Goal: Check status

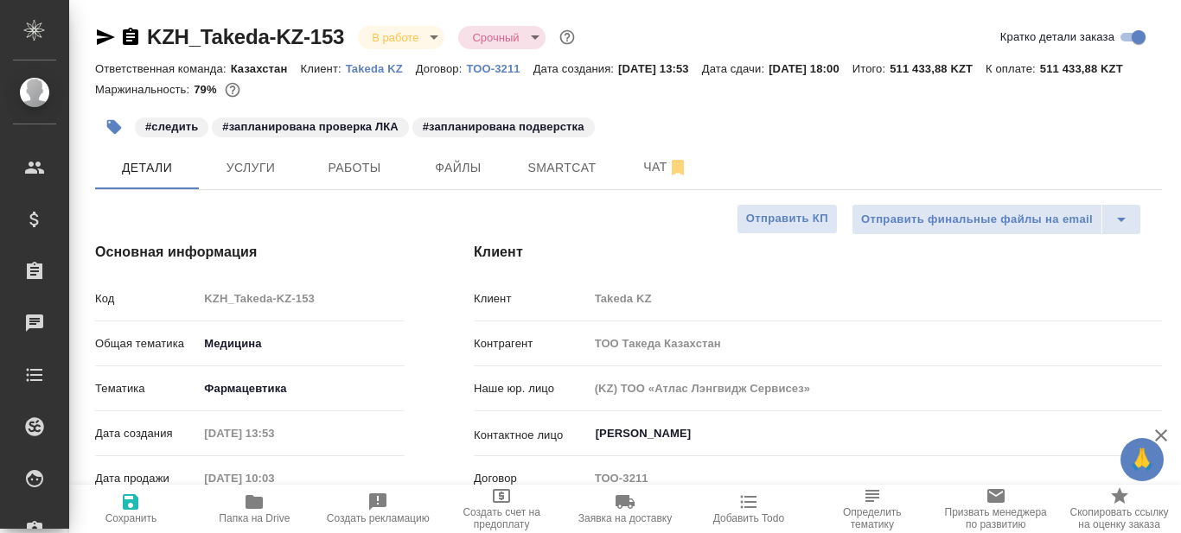
select select "RU"
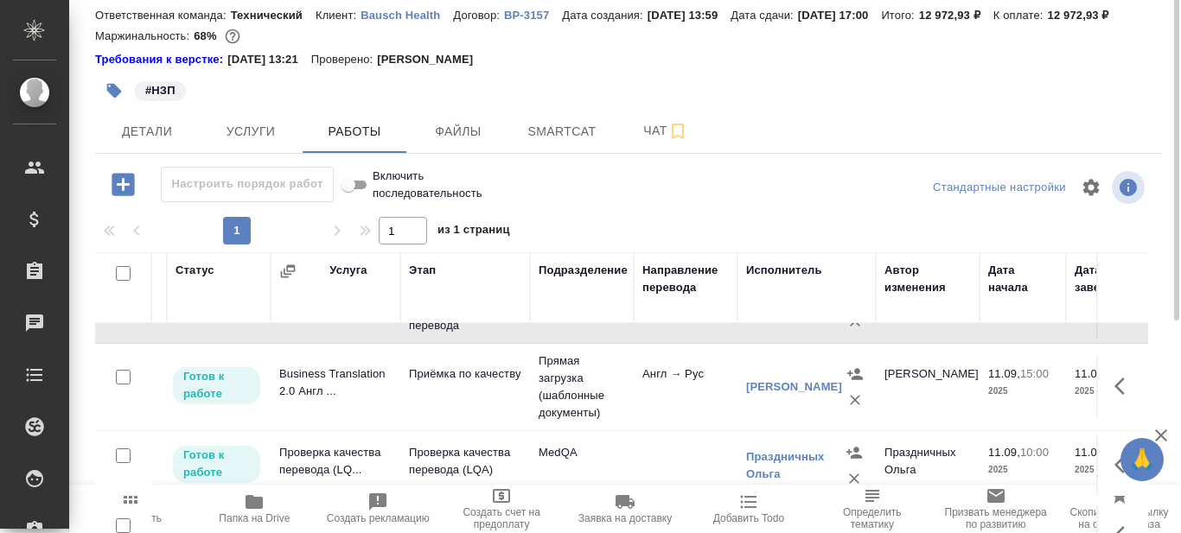
scroll to position [178, 88]
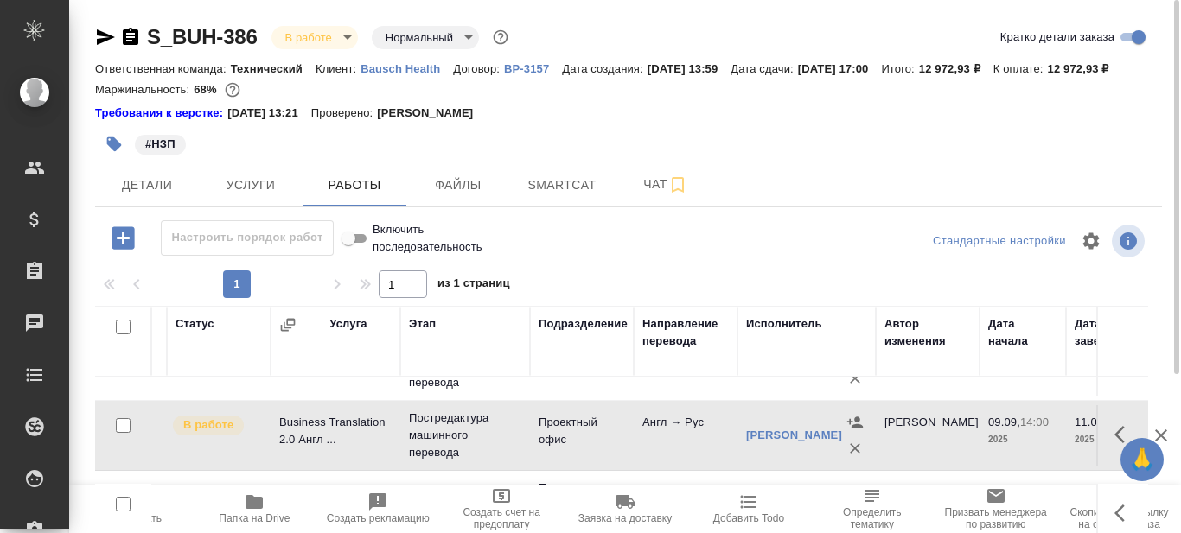
click at [251, 504] on icon "button" at bounding box center [253, 502] width 17 height 14
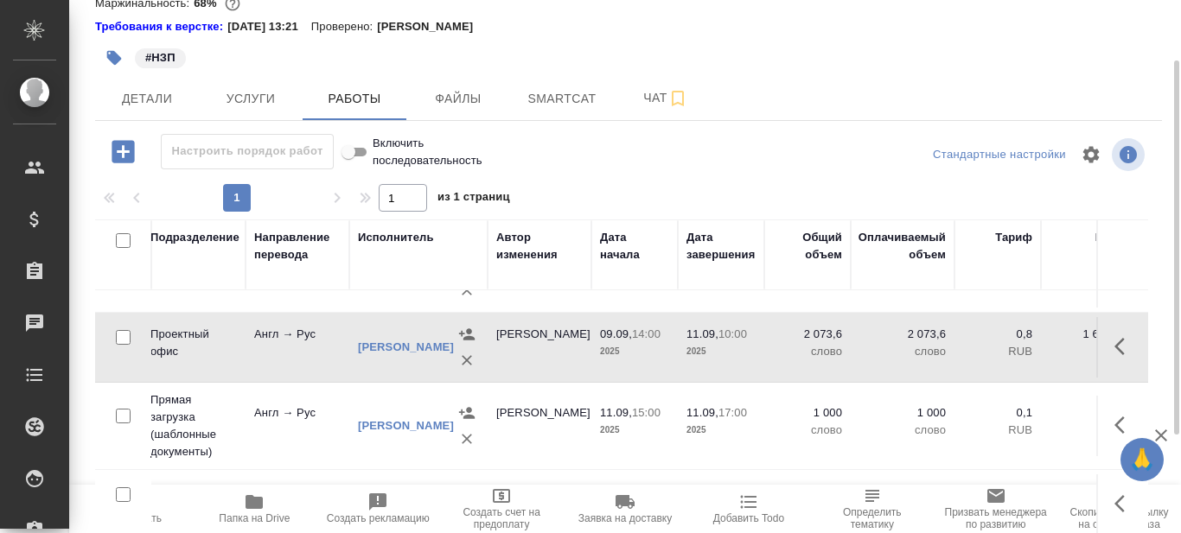
scroll to position [181, 477]
click at [256, 110] on span "Услуги" at bounding box center [250, 99] width 83 height 22
